Goal: Information Seeking & Learning: Learn about a topic

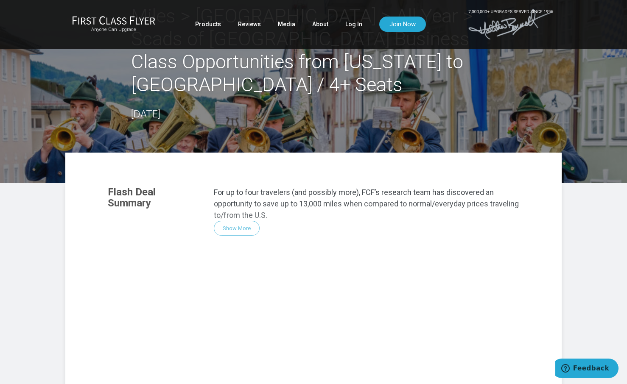
scroll to position [42, 0]
click at [241, 205] on div "Flash Deal Summary For up to four travelers (and possibly more), FCF’s research…" at bounding box center [313, 293] width 428 height 231
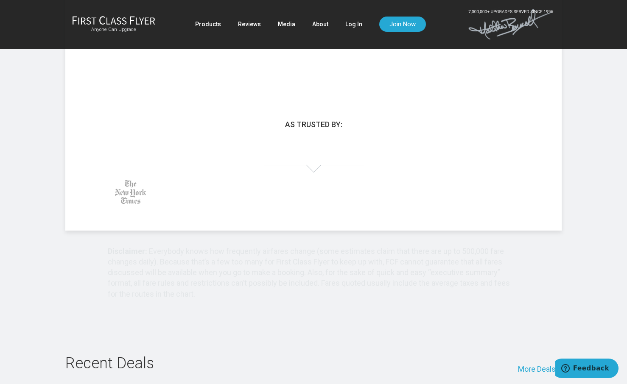
scroll to position [349, 0]
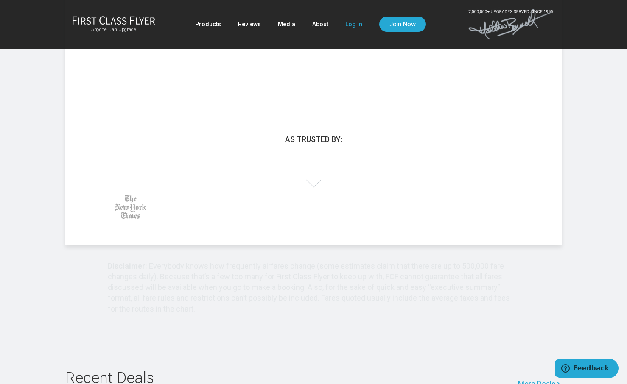
click at [348, 26] on link "Log In" at bounding box center [353, 24] width 17 height 15
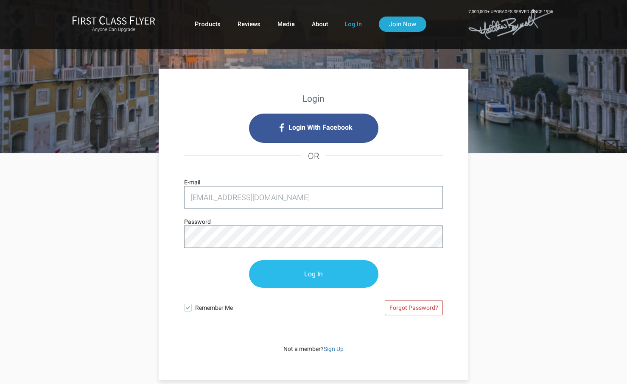
click at [300, 273] on input "Log In" at bounding box center [313, 274] width 129 height 28
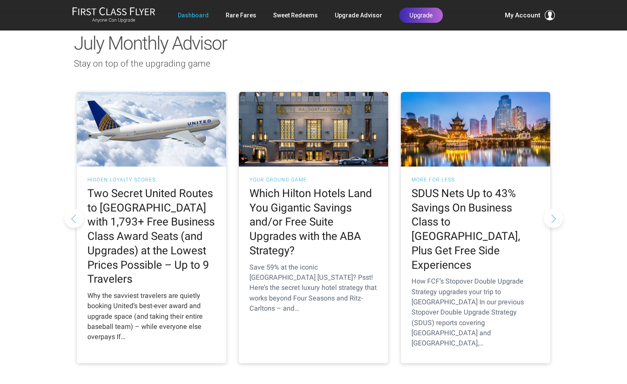
scroll to position [763, 0]
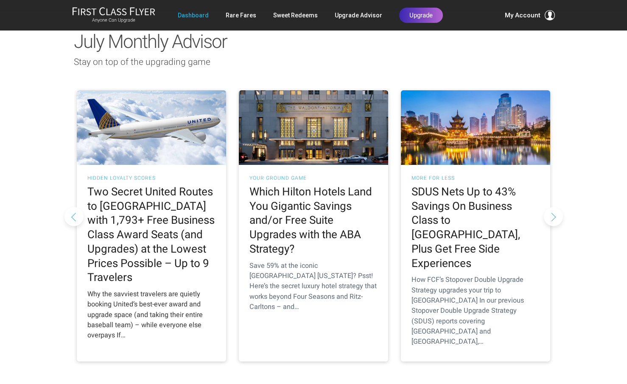
click at [143, 185] on h2 "Two Secret United Routes to Europe with 1,793+ Free Business Class Award Seats …" at bounding box center [151, 235] width 128 height 100
click at [131, 185] on h2 "Two Secret United Routes to Europe with 1,793+ Free Business Class Award Seats …" at bounding box center [151, 235] width 128 height 100
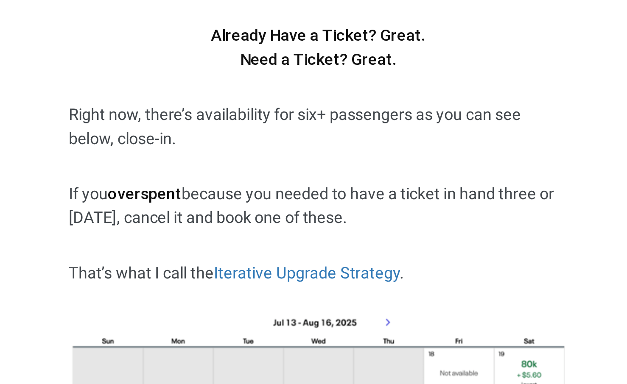
scroll to position [1762, 0]
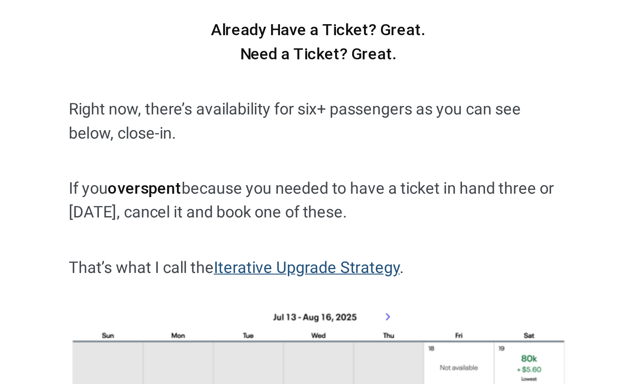
click at [264, 324] on link "Iterative Upgrade Strategy" at bounding box center [308, 328] width 89 height 9
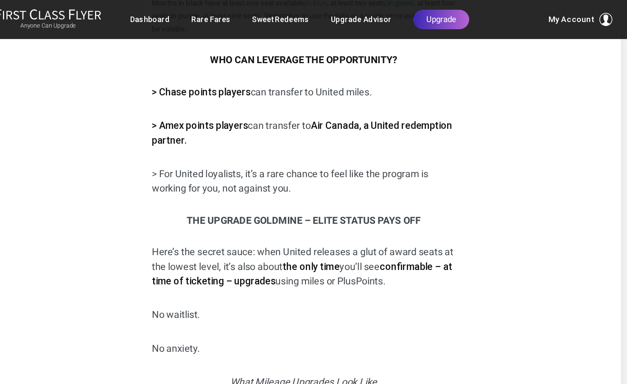
scroll to position [1180, 0]
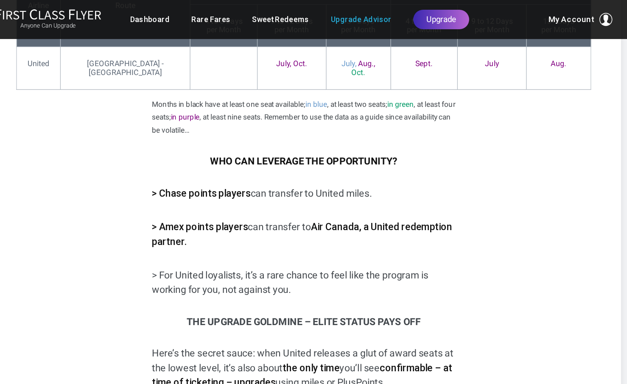
click at [335, 17] on link "Upgrade Advisor" at bounding box center [358, 15] width 47 height 15
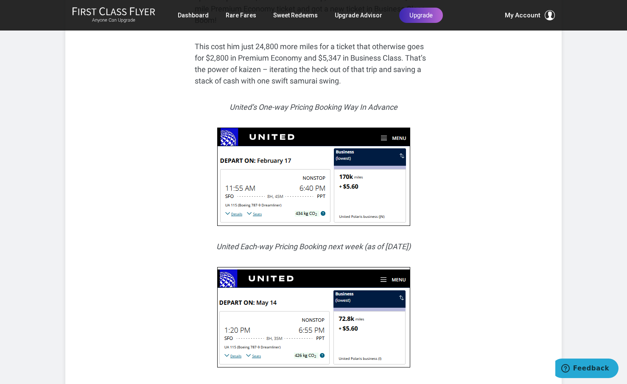
scroll to position [4246, 0]
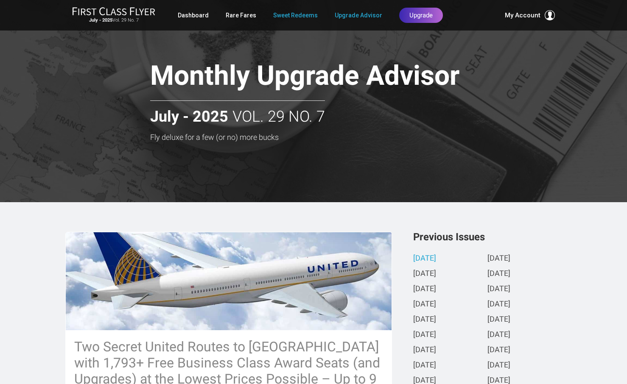
click at [298, 14] on link "Sweet Redeems" at bounding box center [295, 15] width 45 height 15
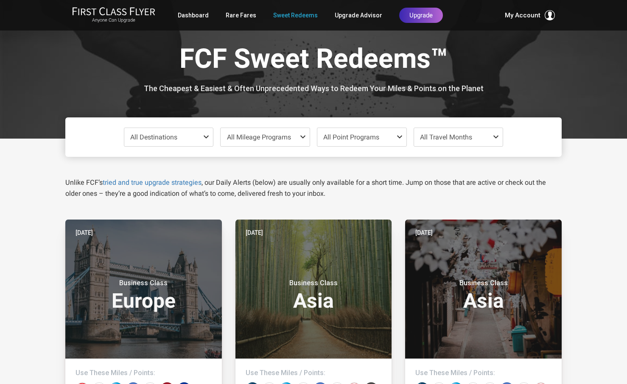
click at [206, 135] on span at bounding box center [208, 137] width 10 height 7
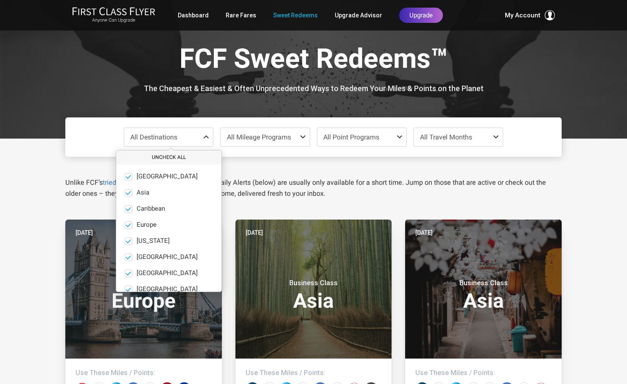
click at [167, 157] on button "Uncheck All" at bounding box center [168, 158] width 105 height 14
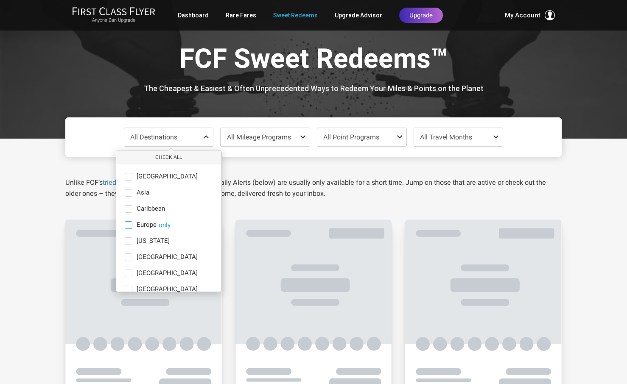
click at [128, 226] on span at bounding box center [129, 225] width 8 height 8
click at [0, 0] on input "Europe only" at bounding box center [0, 0] width 0 height 0
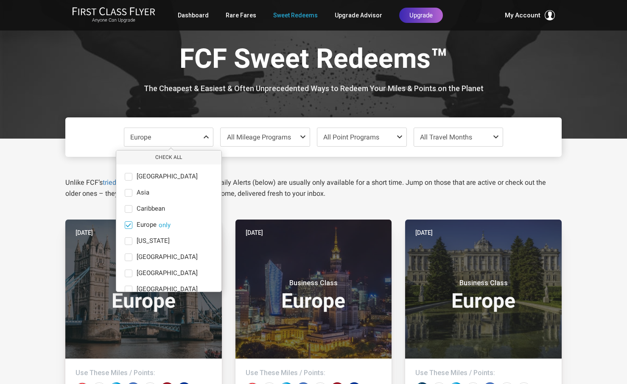
click at [165, 225] on button "only" at bounding box center [165, 225] width 12 height 8
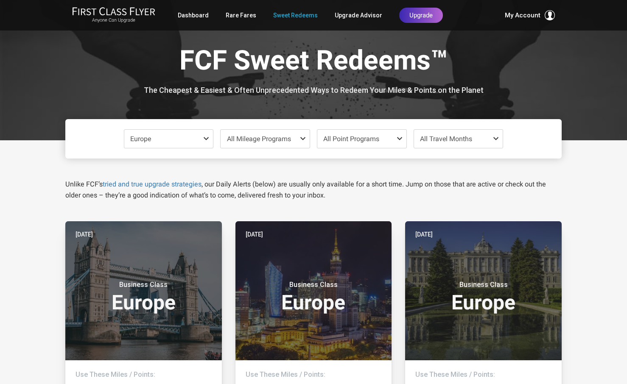
click at [486, 136] on span "All Travel Months" at bounding box center [458, 139] width 89 height 18
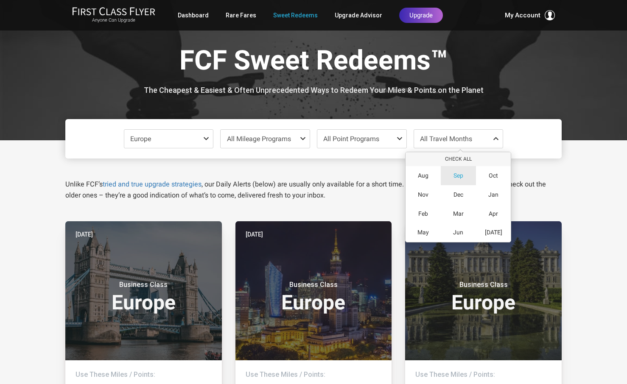
click at [465, 177] on div "Sep" at bounding box center [458, 175] width 35 height 19
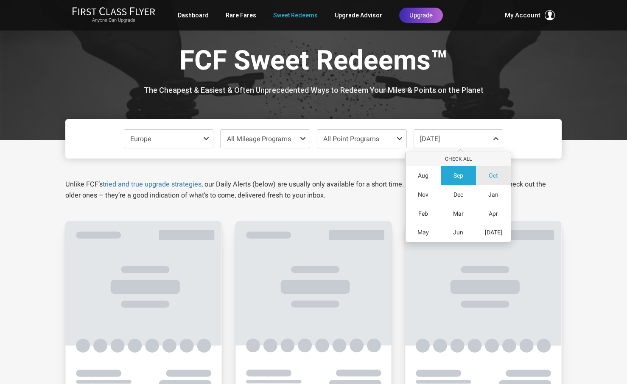
click at [495, 180] on div "Oct" at bounding box center [493, 175] width 35 height 19
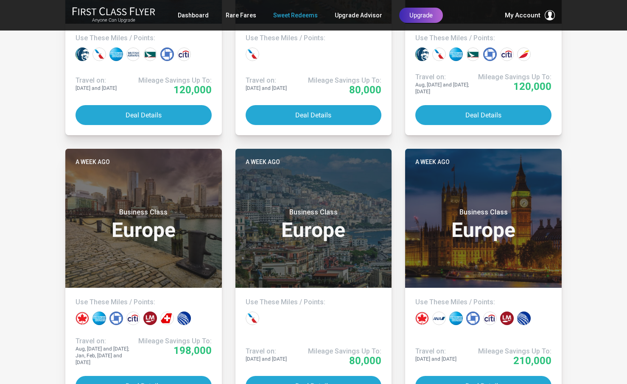
scroll to position [602, 0]
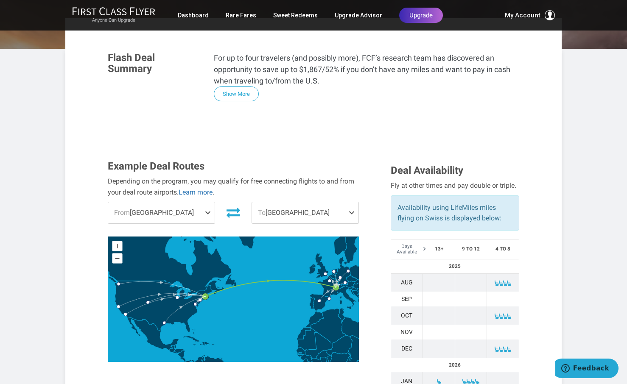
scroll to position [155, 0]
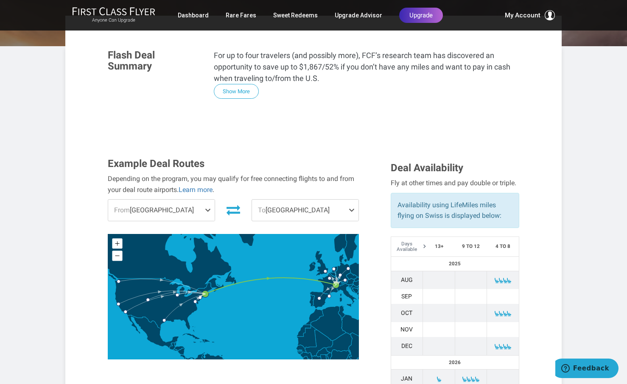
click at [204, 200] on span "From Boston" at bounding box center [161, 210] width 106 height 21
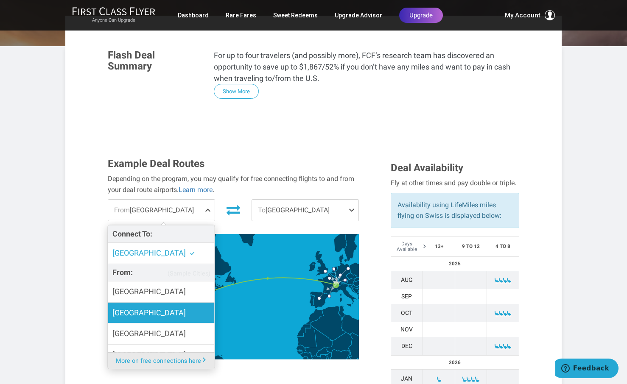
click at [139, 303] on label "Denver" at bounding box center [161, 313] width 106 height 21
click at [0, 0] on input "Denver" at bounding box center [0, 0] width 0 height 0
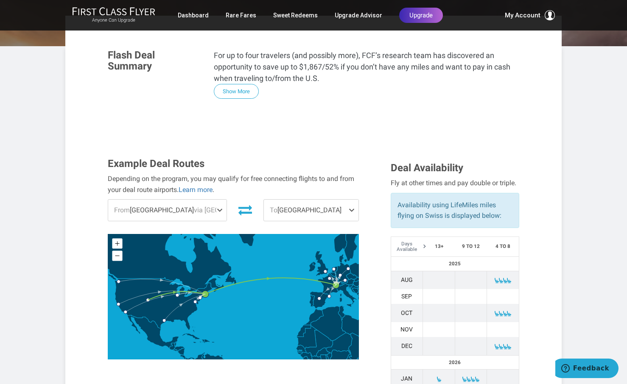
click at [351, 200] on span at bounding box center [353, 210] width 10 height 21
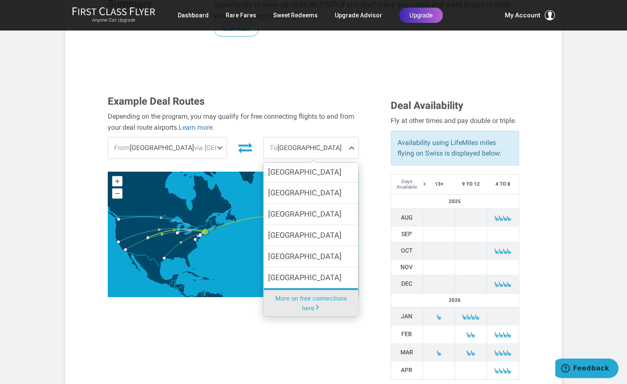
scroll to position [78, 0]
click at [294, 336] on div "Example Deal Routes Depending on the program, you may qualify for free connecti…" at bounding box center [313, 252] width 424 height 313
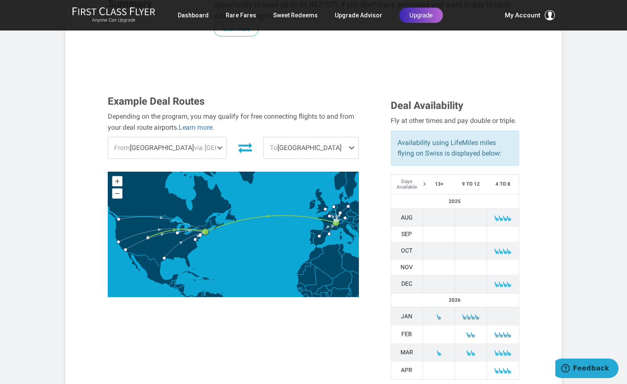
click at [322, 137] on span "To Geneva" at bounding box center [311, 147] width 95 height 21
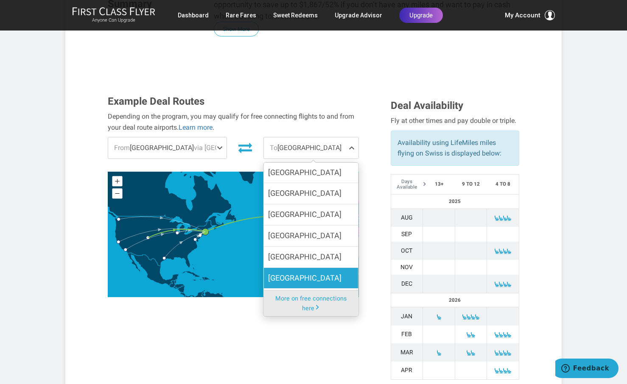
click at [282, 268] on label "Munich" at bounding box center [311, 278] width 95 height 21
click at [0, 0] on input "Munich" at bounding box center [0, 0] width 0 height 0
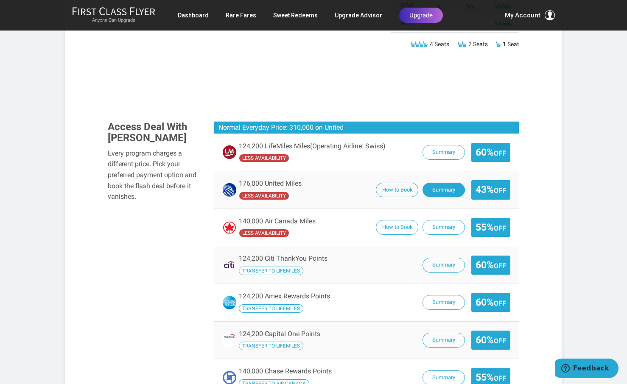
scroll to position [569, 0]
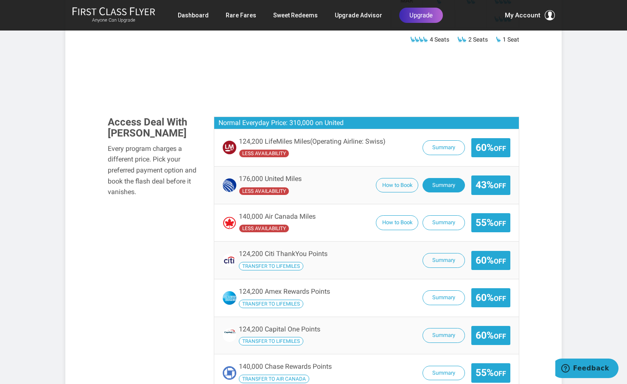
click at [449, 178] on button "Summary" at bounding box center [443, 185] width 42 height 15
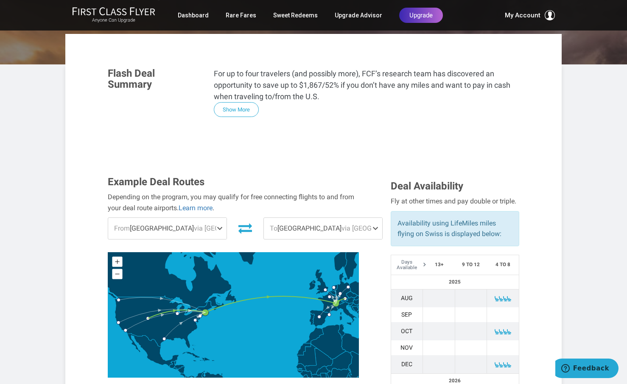
scroll to position [102, 0]
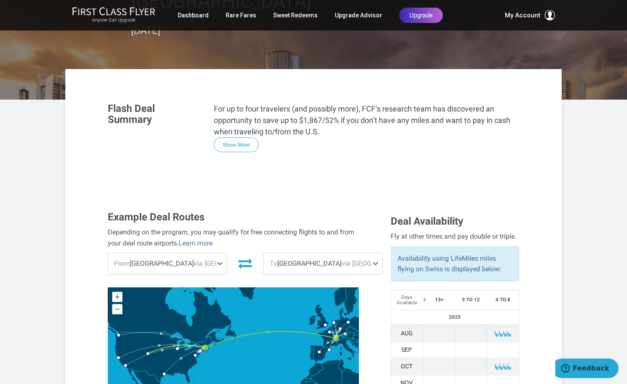
click at [372, 253] on span at bounding box center [377, 263] width 10 height 21
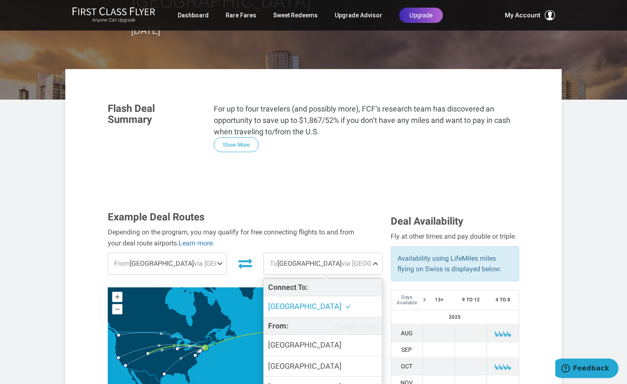
scroll to position [0, 0]
click at [278, 302] on span "Geneva" at bounding box center [304, 306] width 73 height 9
click at [0, 0] on input "Geneva" at bounding box center [0, 0] width 0 height 0
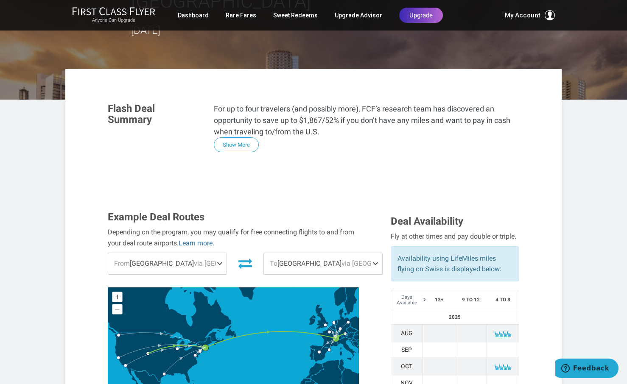
click at [341, 259] on span "via Geneva" at bounding box center [378, 263] width 75 height 8
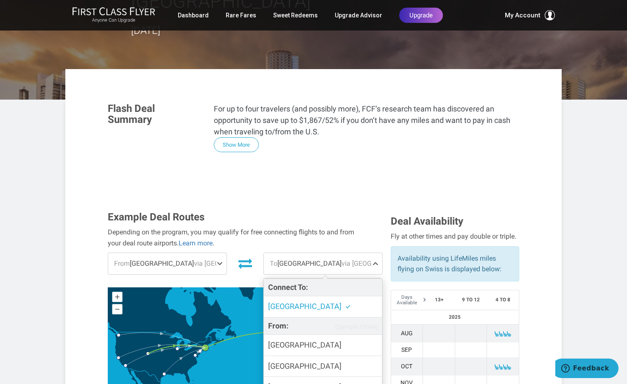
click at [268, 302] on span "Geneva" at bounding box center [304, 306] width 73 height 9
click at [0, 0] on input "Geneva" at bounding box center [0, 0] width 0 height 0
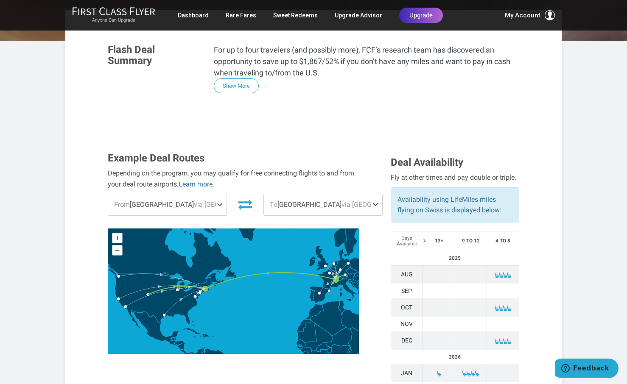
scroll to position [156, 0]
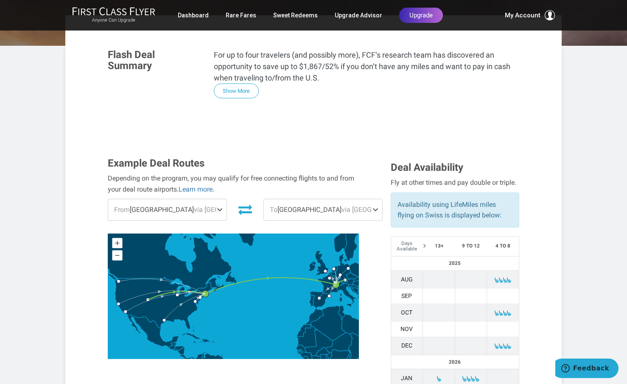
click at [372, 199] on span at bounding box center [377, 209] width 10 height 21
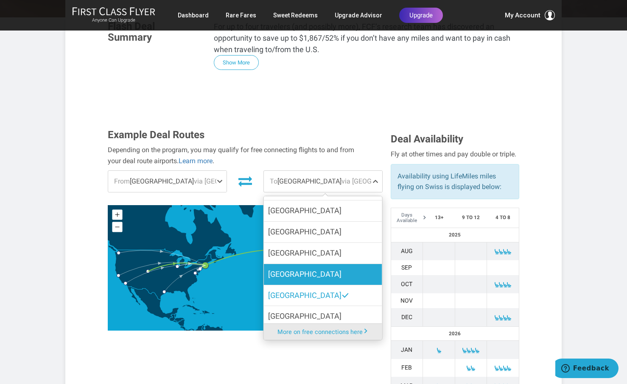
scroll to position [94, 0]
click at [341, 292] on span at bounding box center [345, 296] width 8 height 8
click at [0, 0] on input "Munich" at bounding box center [0, 0] width 0 height 0
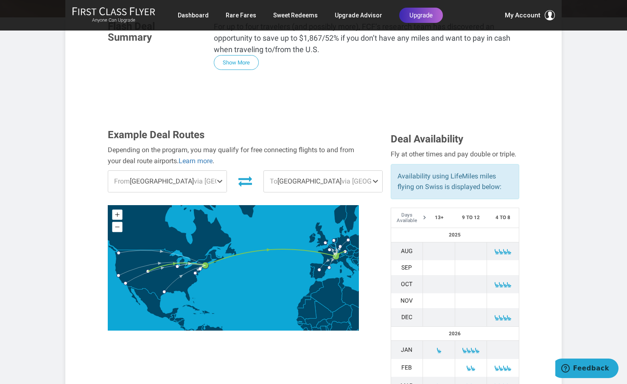
click at [341, 177] on span "via Geneva" at bounding box center [378, 181] width 75 height 8
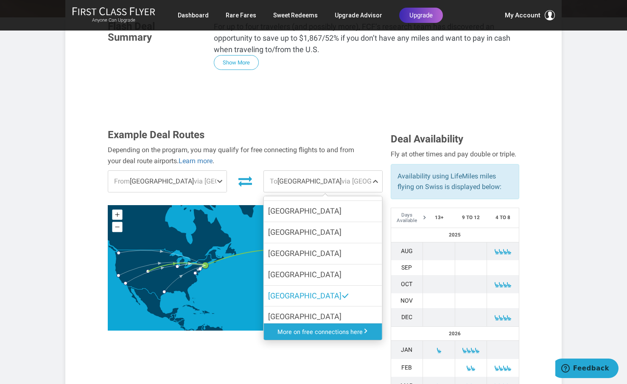
click at [287, 324] on link "More on free connections here" at bounding box center [323, 332] width 118 height 16
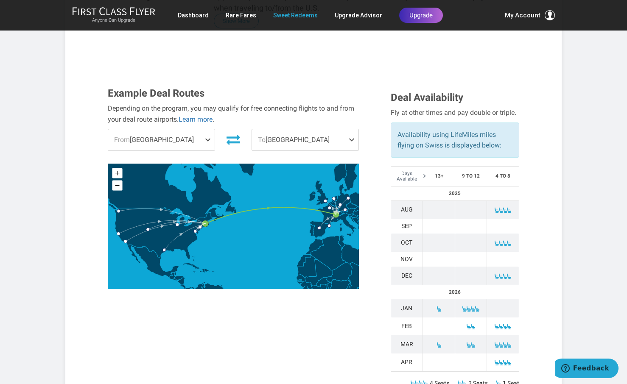
scroll to position [225, 0]
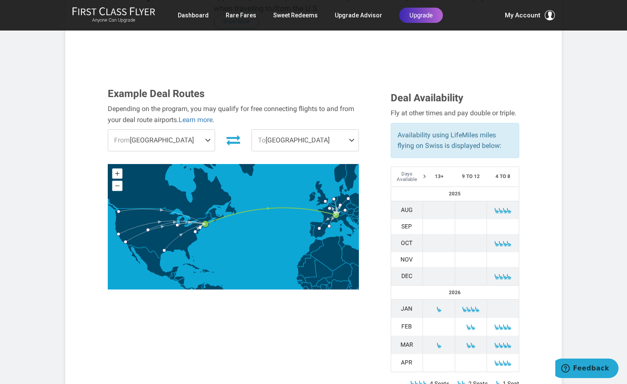
click at [161, 130] on span "From Boston" at bounding box center [161, 140] width 106 height 21
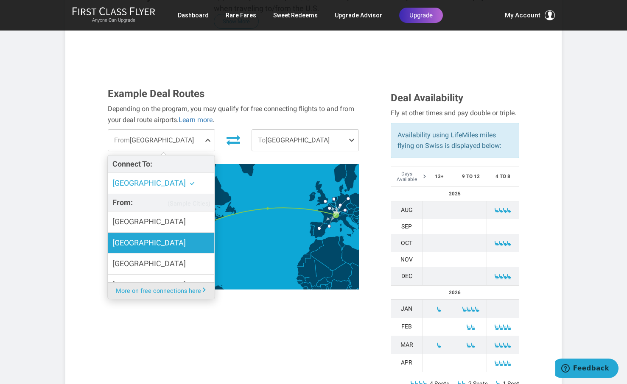
click at [131, 237] on span "Denver" at bounding box center [148, 243] width 73 height 12
click at [0, 0] on input "Denver" at bounding box center [0, 0] width 0 height 0
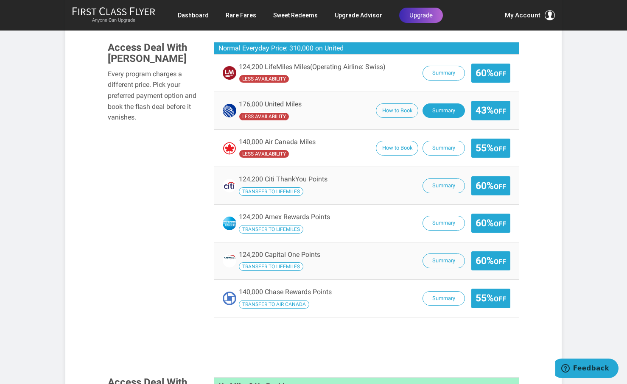
scroll to position [648, 0]
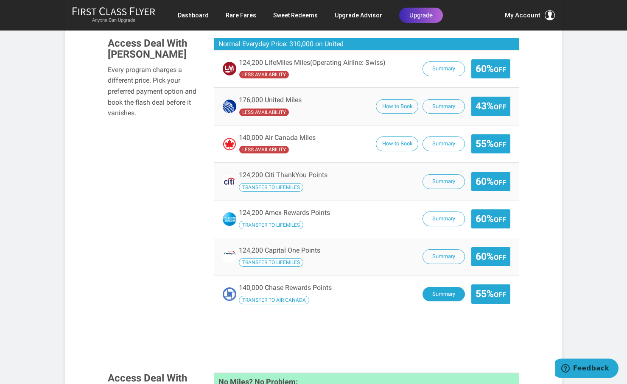
click at [432, 287] on button "Summary" at bounding box center [443, 294] width 42 height 15
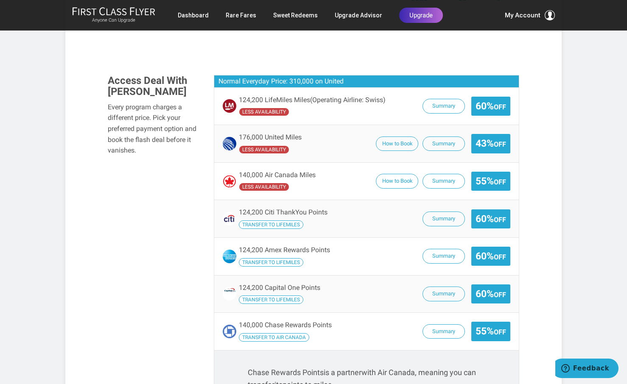
scroll to position [606, 0]
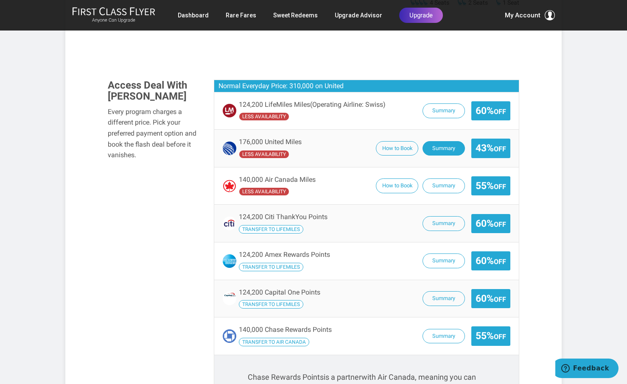
click at [440, 141] on button "Summary" at bounding box center [443, 148] width 42 height 15
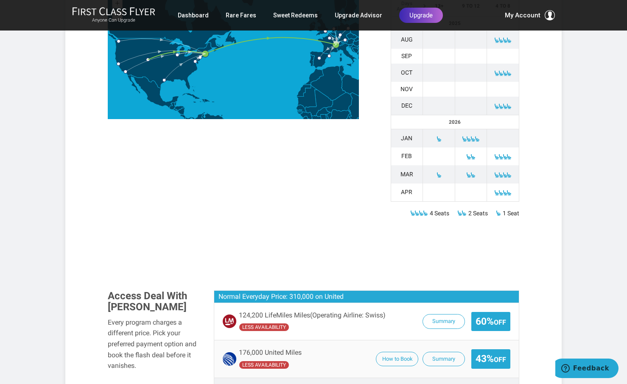
scroll to position [394, 0]
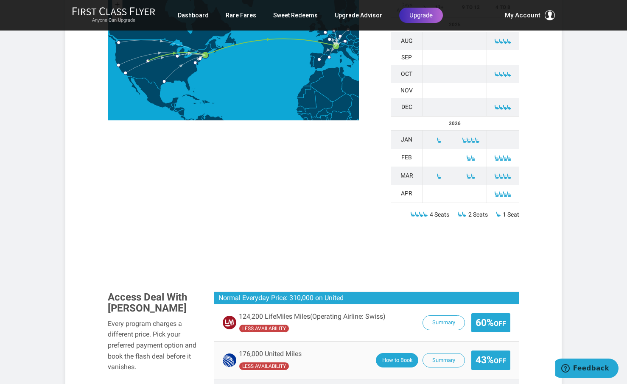
click at [389, 353] on button "How to Book" at bounding box center [397, 360] width 42 height 15
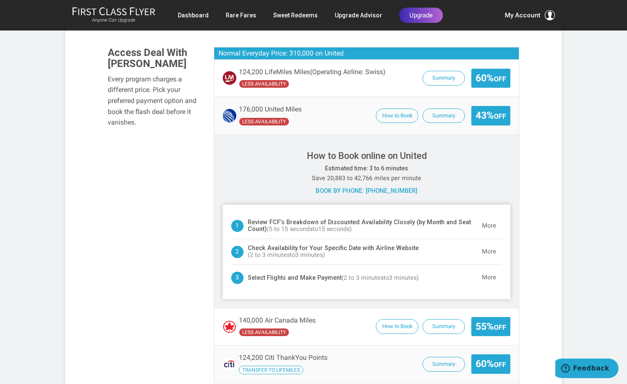
scroll to position [639, 0]
click at [239, 12] on link "Rare Fares" at bounding box center [241, 15] width 31 height 15
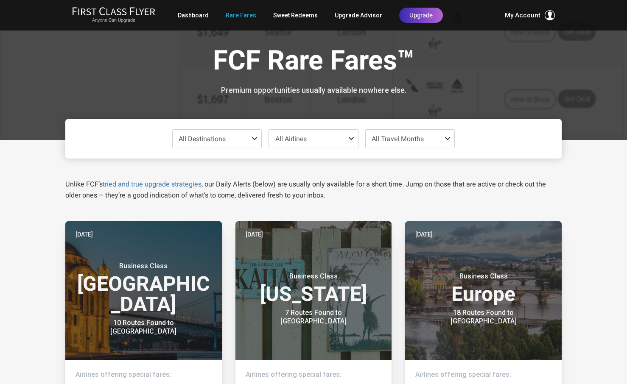
click at [253, 135] on span at bounding box center [256, 138] width 10 height 7
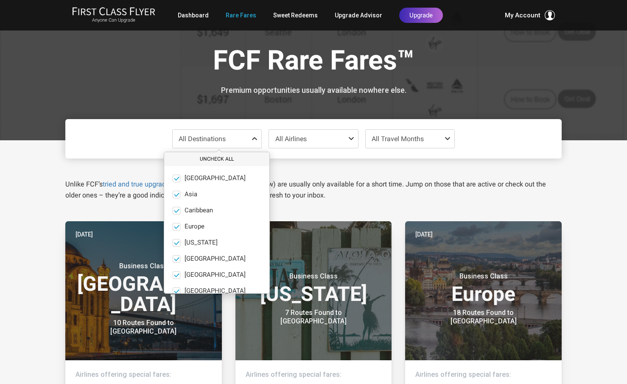
click at [208, 158] on button "Uncheck All" at bounding box center [216, 159] width 105 height 14
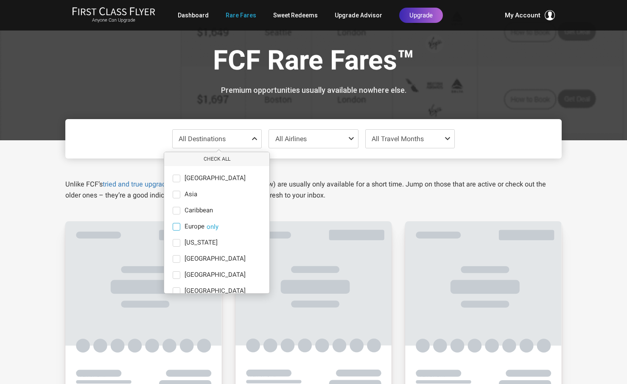
click at [176, 226] on span at bounding box center [177, 227] width 8 height 8
click at [0, 0] on input "Europe only" at bounding box center [0, 0] width 0 height 0
click at [210, 226] on button "only" at bounding box center [212, 227] width 12 height 8
click at [392, 135] on span "All Travel Months" at bounding box center [397, 139] width 52 height 8
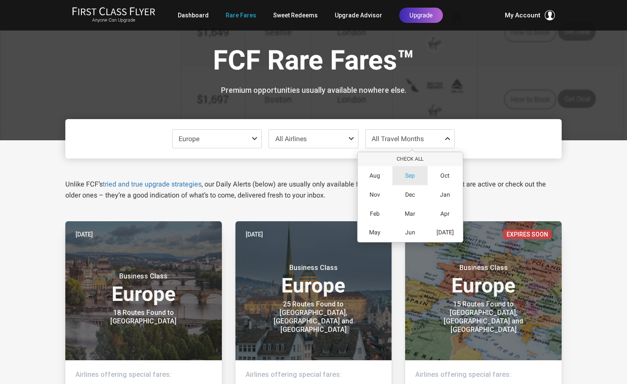
click at [409, 174] on span "Sep" at bounding box center [410, 175] width 10 height 7
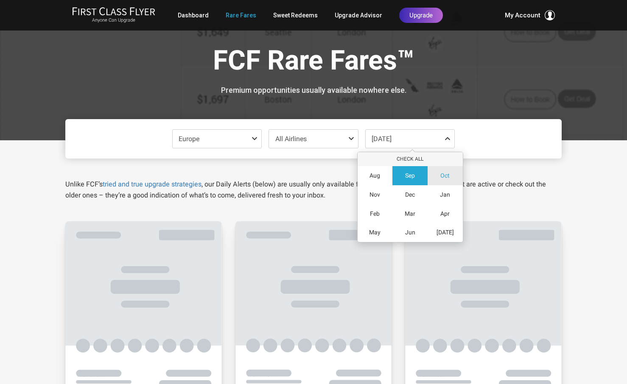
click at [446, 170] on div "Oct" at bounding box center [444, 175] width 35 height 19
click at [326, 137] on span "All Airlines" at bounding box center [313, 139] width 89 height 18
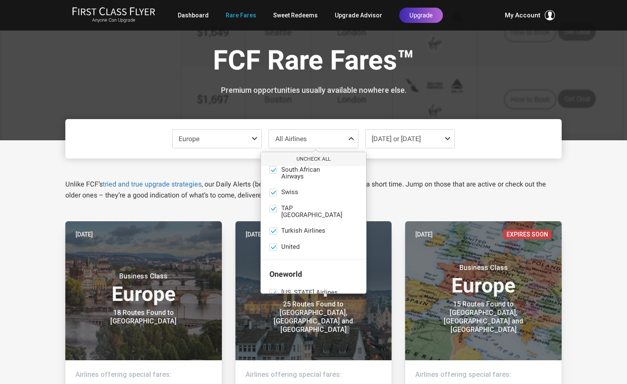
scroll to position [231, 0]
click at [317, 154] on button "Uncheck All" at bounding box center [313, 159] width 105 height 14
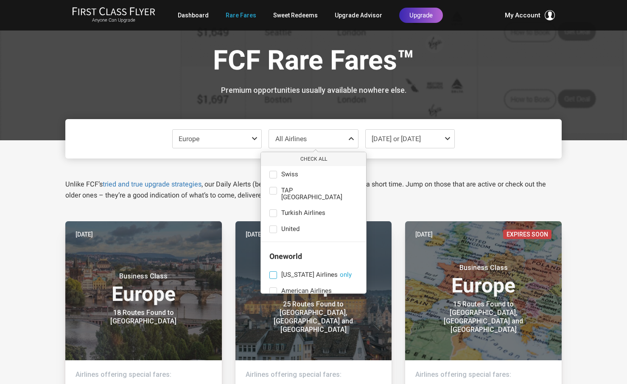
scroll to position [242, 0]
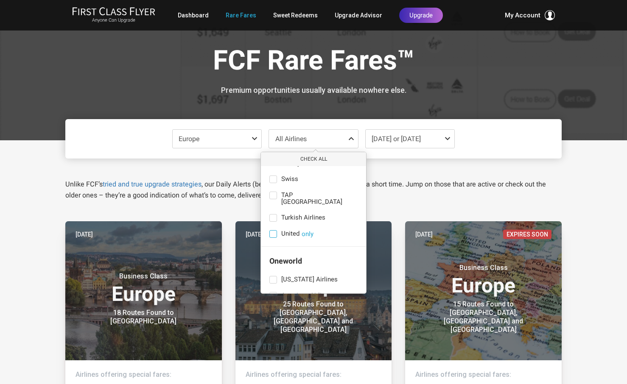
click at [287, 230] on span "United" at bounding box center [290, 234] width 18 height 8
click at [0, 0] on input "United only" at bounding box center [0, 0] width 0 height 0
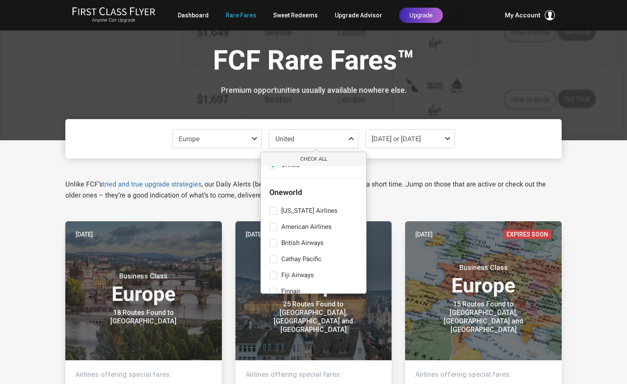
scroll to position [312, 0]
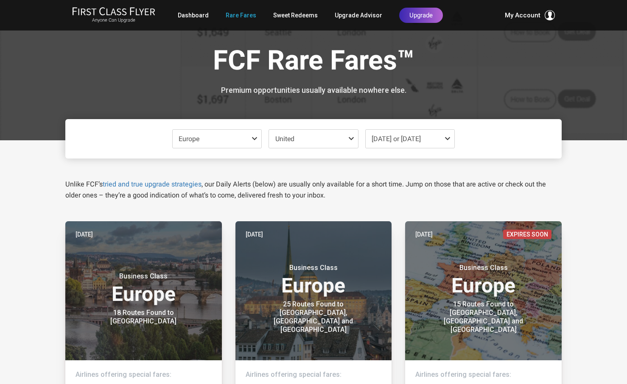
scroll to position [0, 0]
click at [421, 140] on span "Sep 2025 or Oct 2025" at bounding box center [395, 139] width 49 height 8
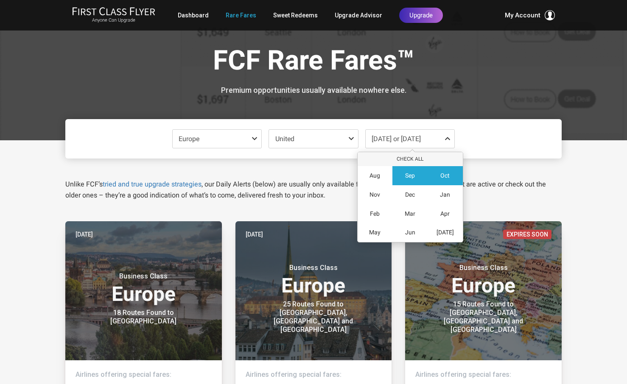
click at [411, 172] on span "Sep" at bounding box center [410, 175] width 10 height 7
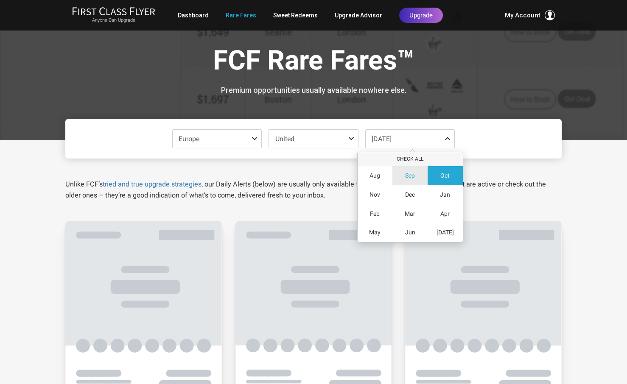
click at [410, 175] on span "Sep" at bounding box center [410, 175] width 10 height 7
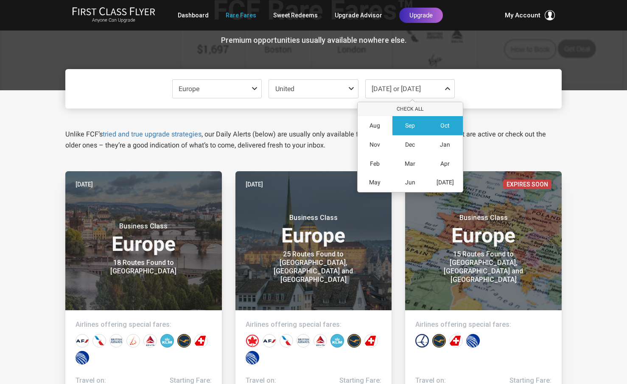
scroll to position [33, 0]
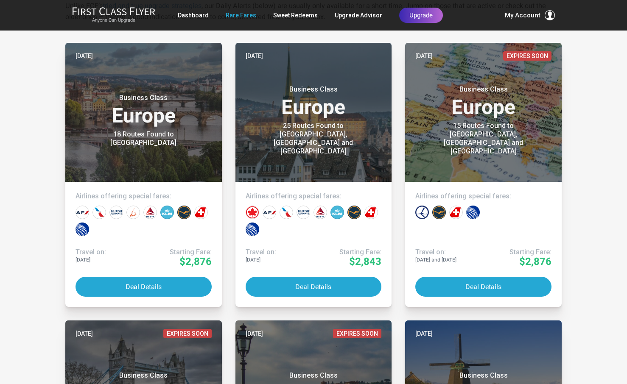
scroll to position [184, 0]
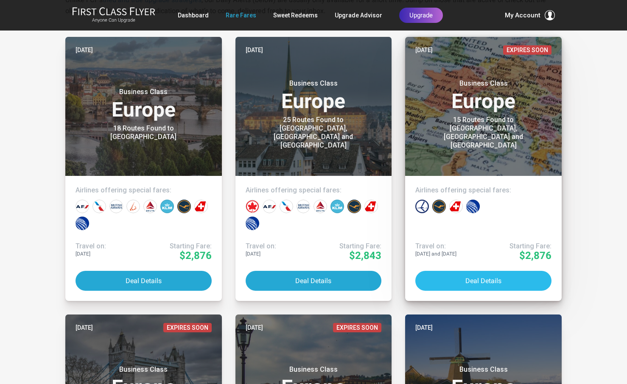
click at [475, 279] on button "Deal Details" at bounding box center [483, 281] width 136 height 20
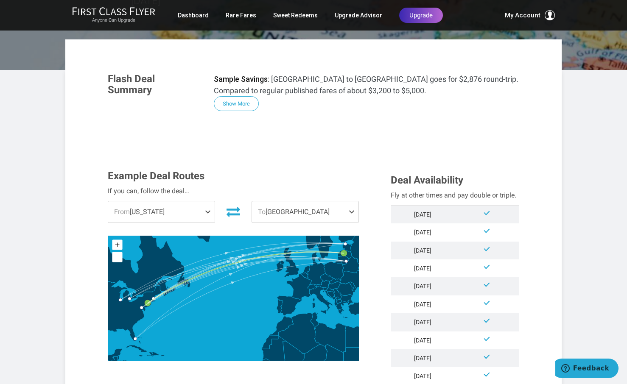
scroll to position [110, 0]
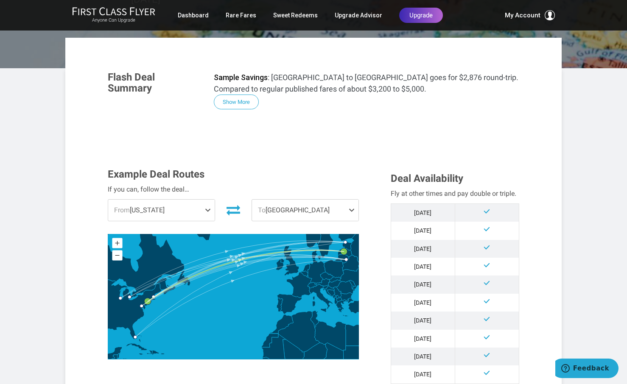
click at [348, 211] on span at bounding box center [353, 210] width 10 height 21
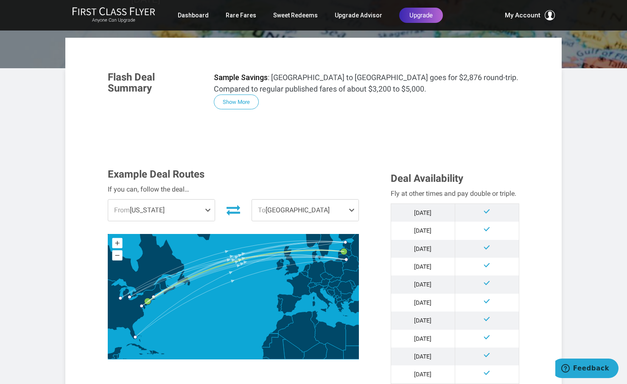
click at [204, 209] on span "From [US_STATE]" at bounding box center [161, 210] width 106 height 21
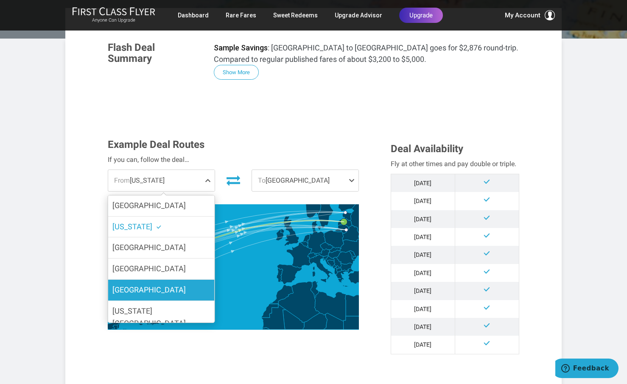
scroll to position [146, 0]
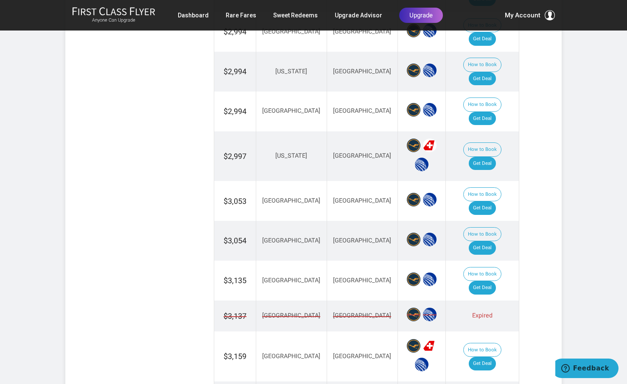
scroll to position [661, 0]
